Goal: Task Accomplishment & Management: Manage account settings

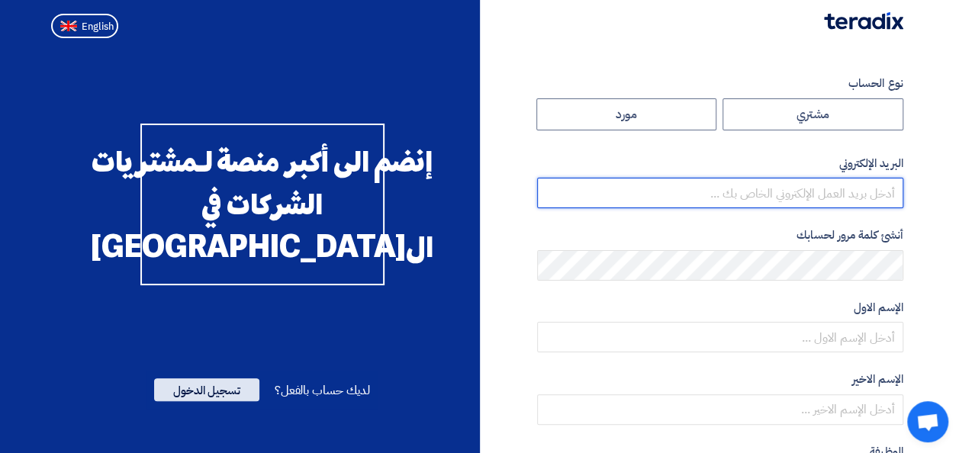
type input "[EMAIL_ADDRESS][PERSON_NAME][DOMAIN_NAME]"
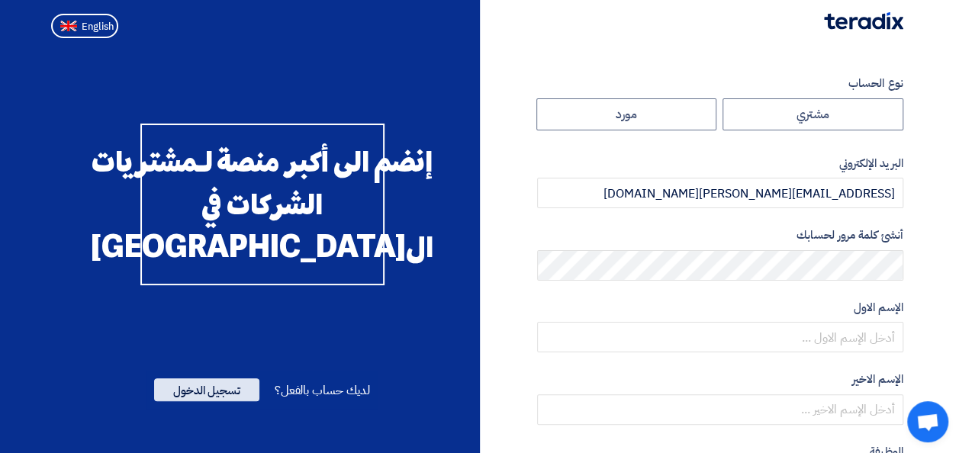
click at [216, 401] on span "تسجيل الدخول" at bounding box center [206, 389] width 105 height 23
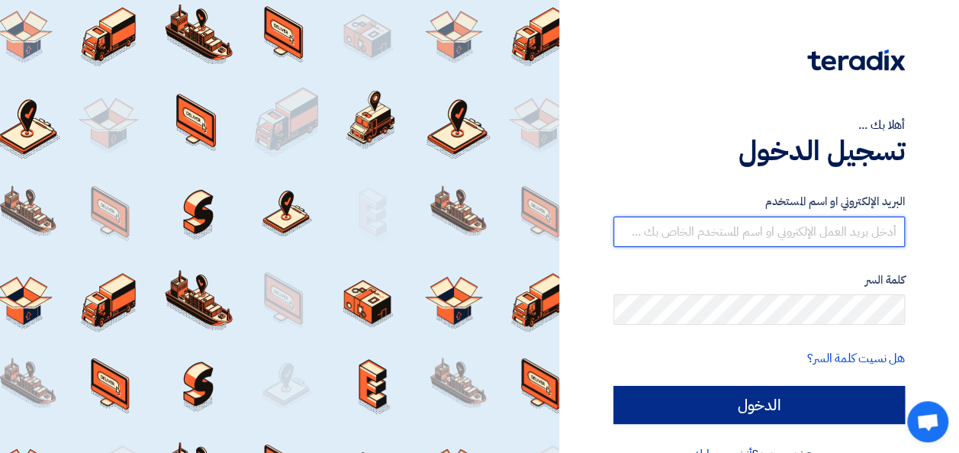
type input "[EMAIL_ADDRESS][PERSON_NAME][DOMAIN_NAME]"
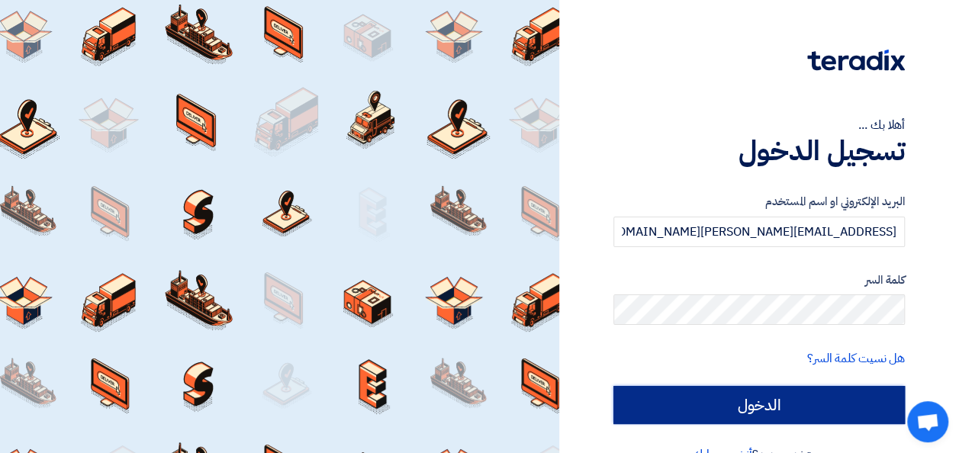
click at [740, 400] on input "الدخول" at bounding box center [758, 405] width 291 height 38
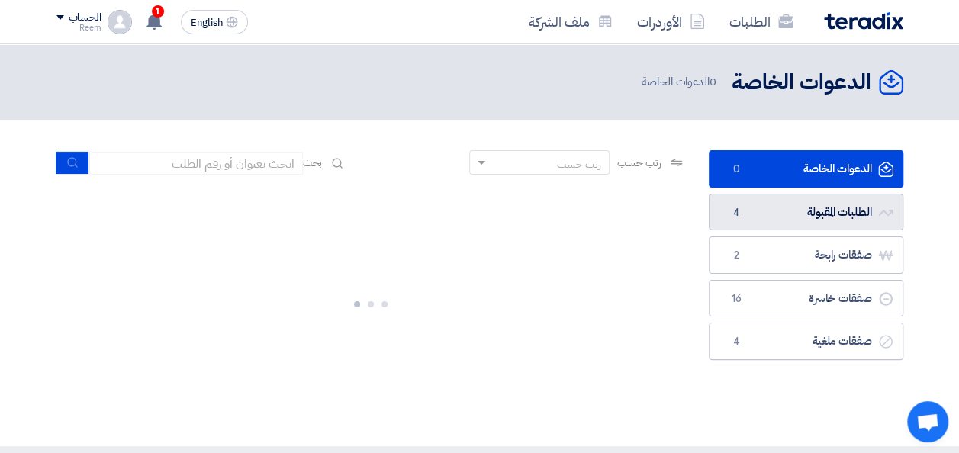
click at [776, 207] on link "الطلبات المقبولة الطلبات المقبولة 4" at bounding box center [806, 212] width 195 height 37
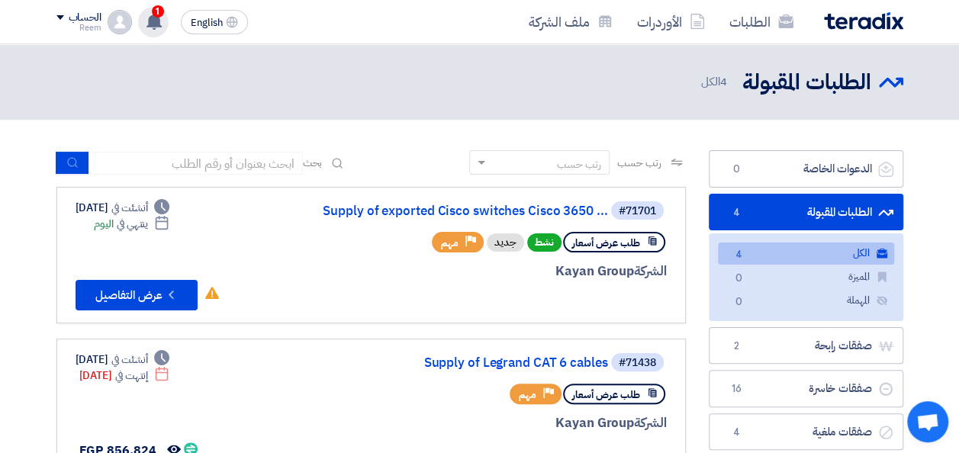
click at [153, 20] on use at bounding box center [153, 21] width 15 height 17
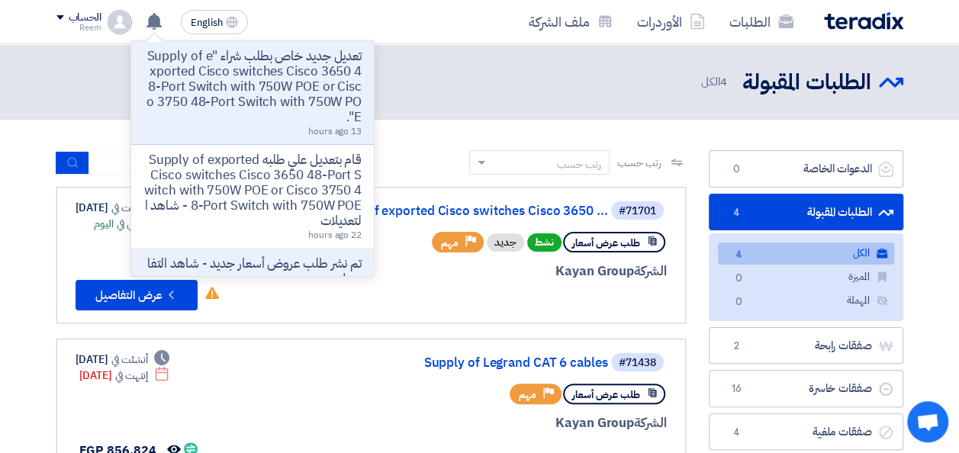
click at [263, 69] on p "تعديل جديد خاص بطلب شراء "Supply of exported Cisco switches Cisco 3650 48-Port …" at bounding box center [252, 87] width 218 height 76
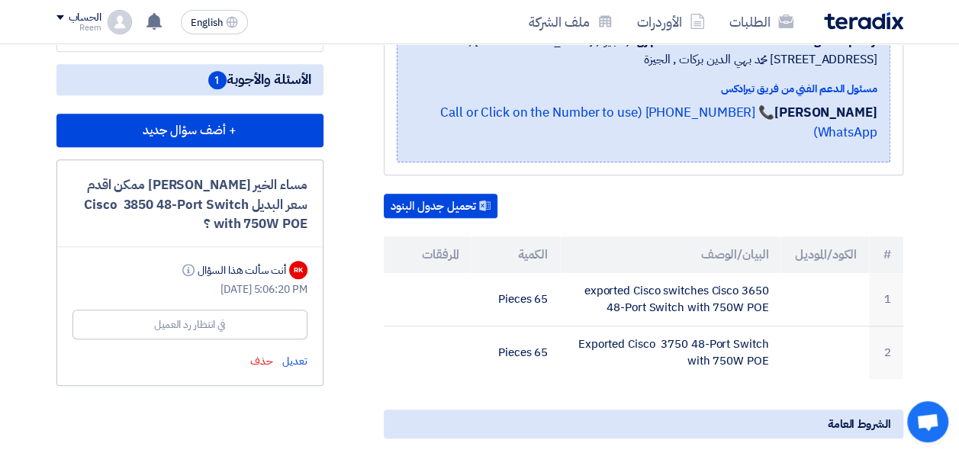
scroll to position [367, 0]
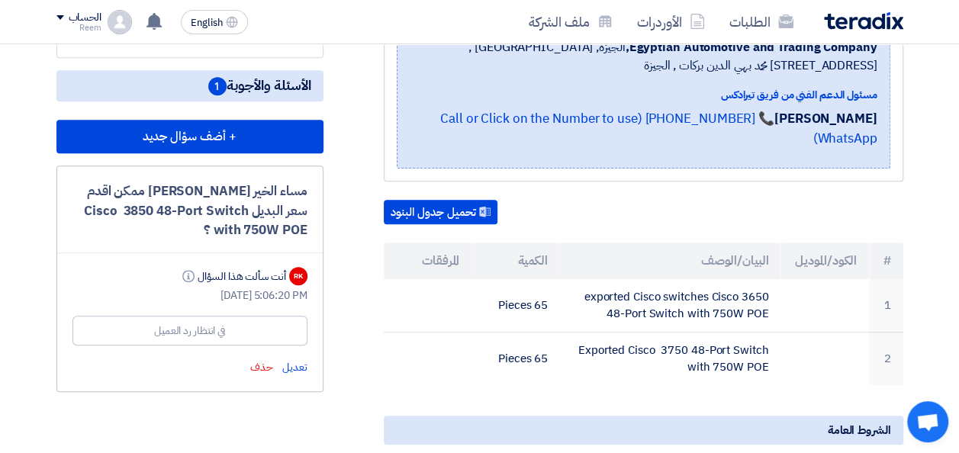
click at [243, 76] on span "الأسئلة والأجوبة 1" at bounding box center [259, 85] width 103 height 19
click at [215, 85] on span "1" at bounding box center [217, 86] width 18 height 18
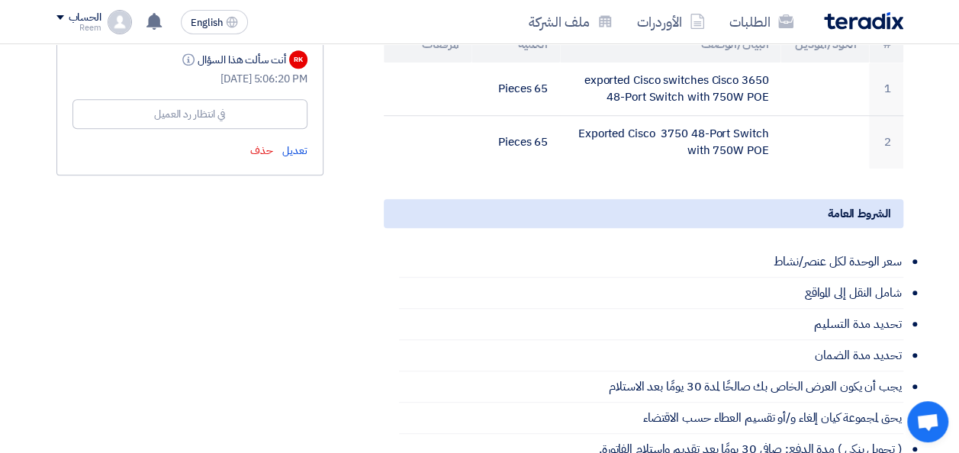
scroll to position [592, 0]
